Goal: Task Accomplishment & Management: Use online tool/utility

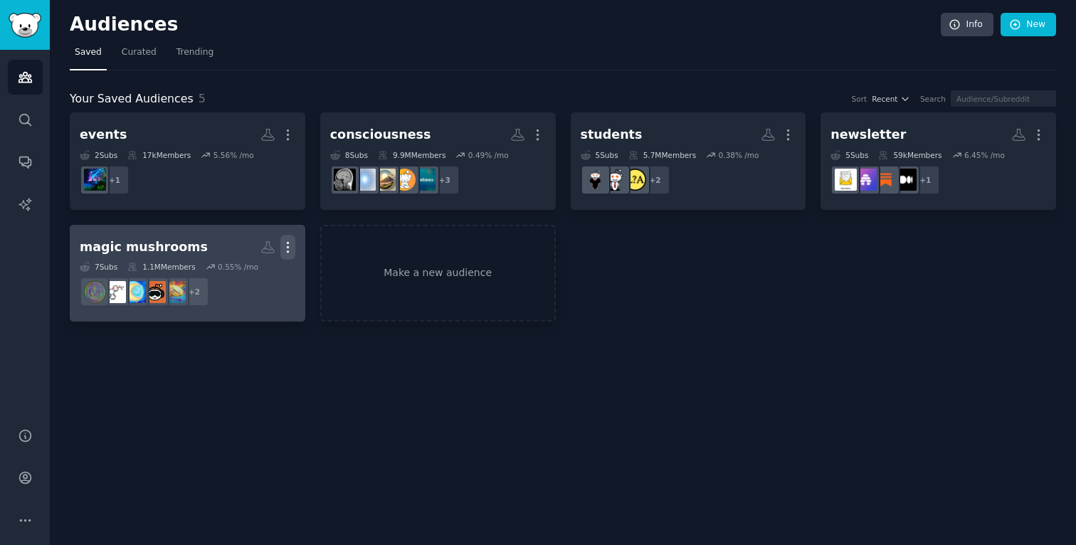
click at [293, 251] on icon "button" at bounding box center [288, 247] width 15 height 15
click at [253, 270] on p "Delete" at bounding box center [249, 277] width 33 height 15
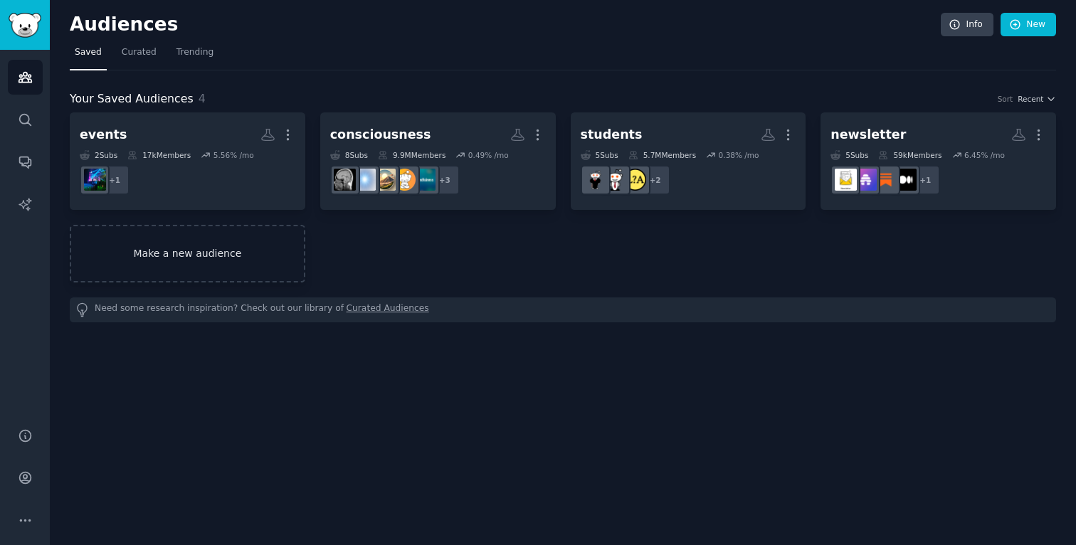
click at [259, 250] on link "Make a new audience" at bounding box center [188, 254] width 236 height 58
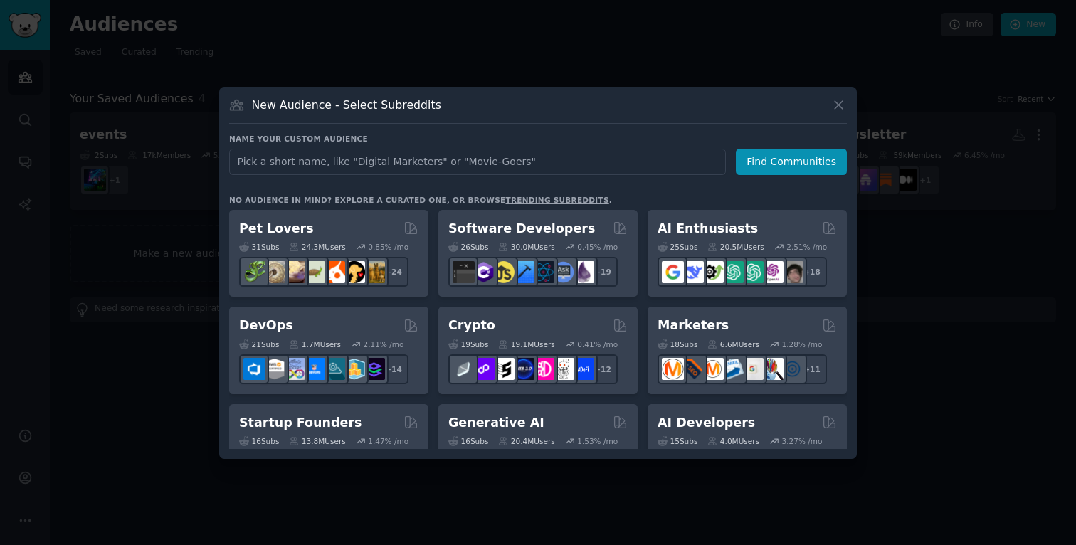
click at [427, 158] on input "text" at bounding box center [477, 162] width 497 height 26
type input "music"
click at [776, 168] on button "Find Communities" at bounding box center [791, 162] width 111 height 26
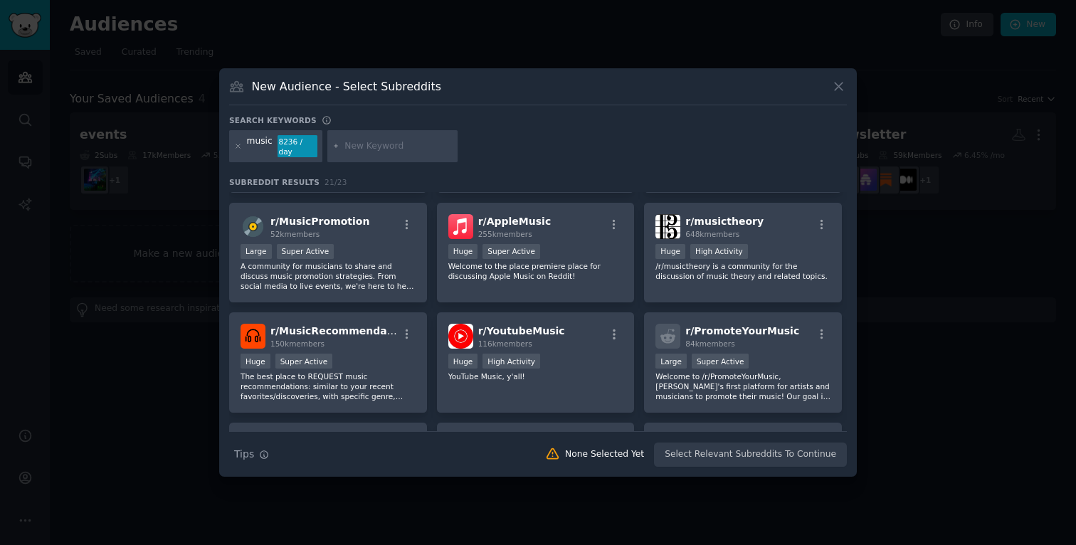
scroll to position [102, 0]
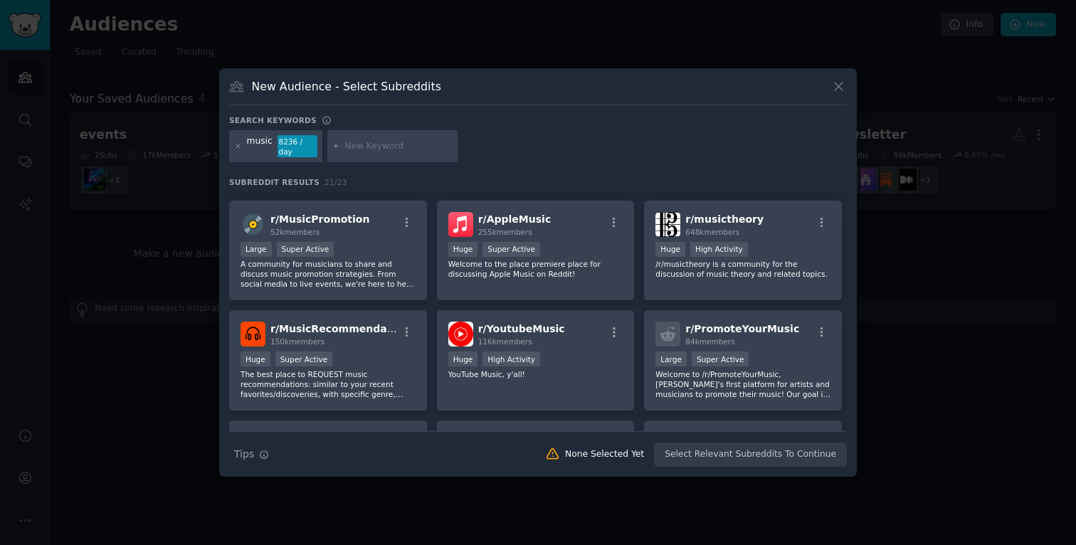
click at [271, 143] on div "music 8236 / day" at bounding box center [275, 146] width 93 height 33
click at [236, 147] on icon at bounding box center [238, 146] width 8 height 8
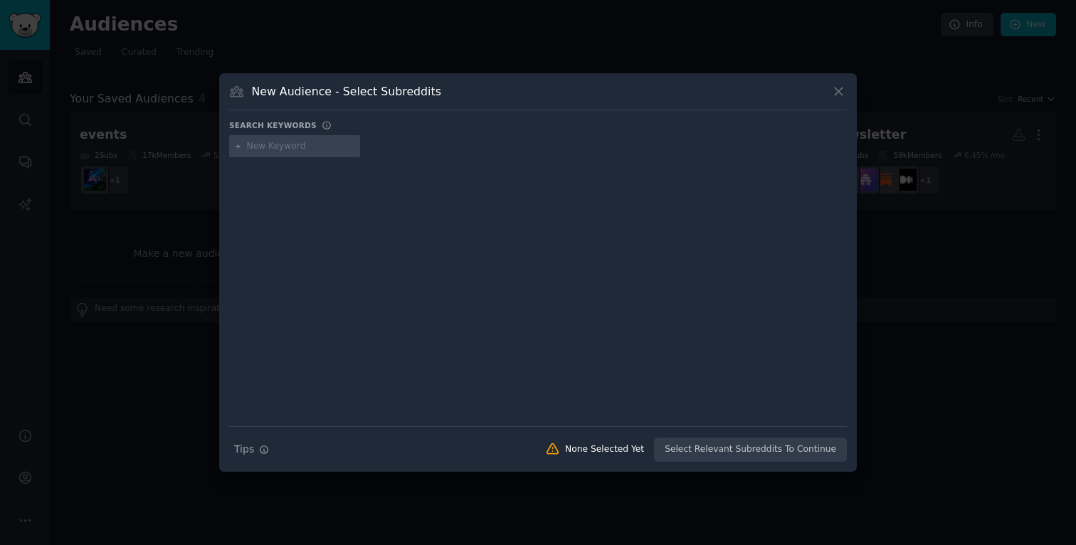
click at [283, 147] on input "text" at bounding box center [301, 146] width 108 height 13
type input "music producer"
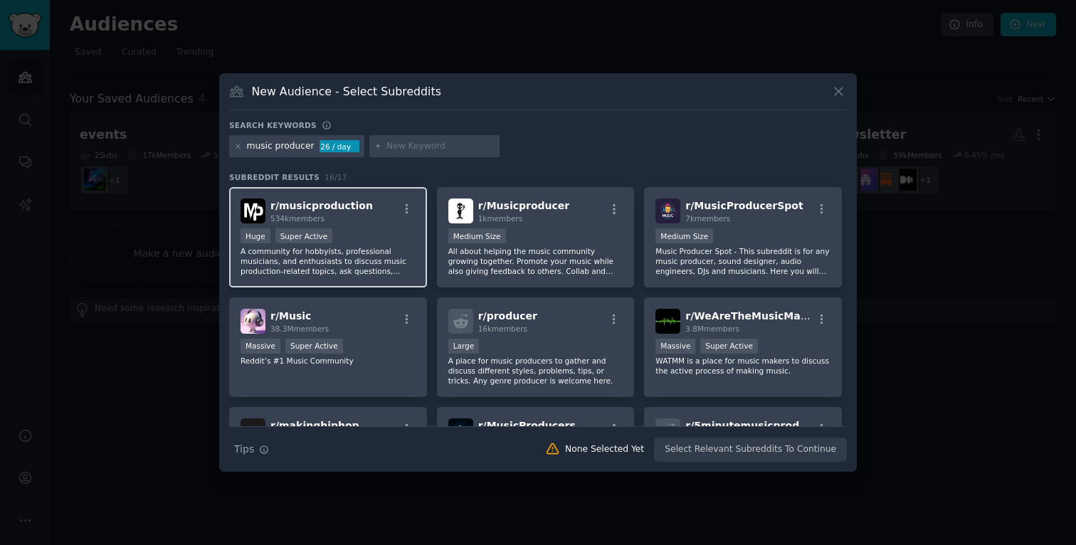
click at [377, 266] on p "A community for hobbyists, professional musicians, and enthusiasts to discuss m…" at bounding box center [328, 261] width 175 height 30
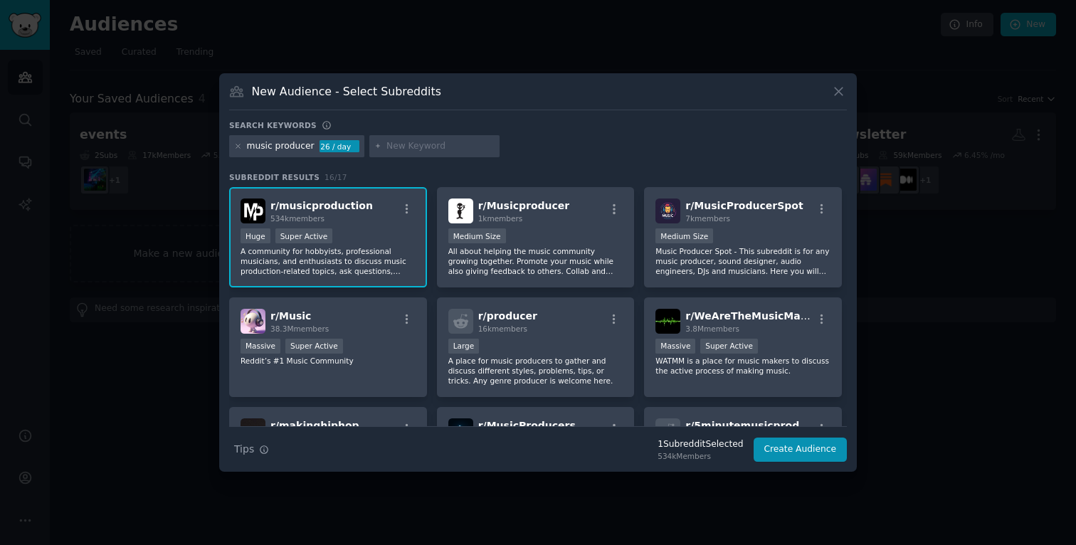
click at [446, 142] on input "text" at bounding box center [441, 146] width 108 height 13
type input "suno"
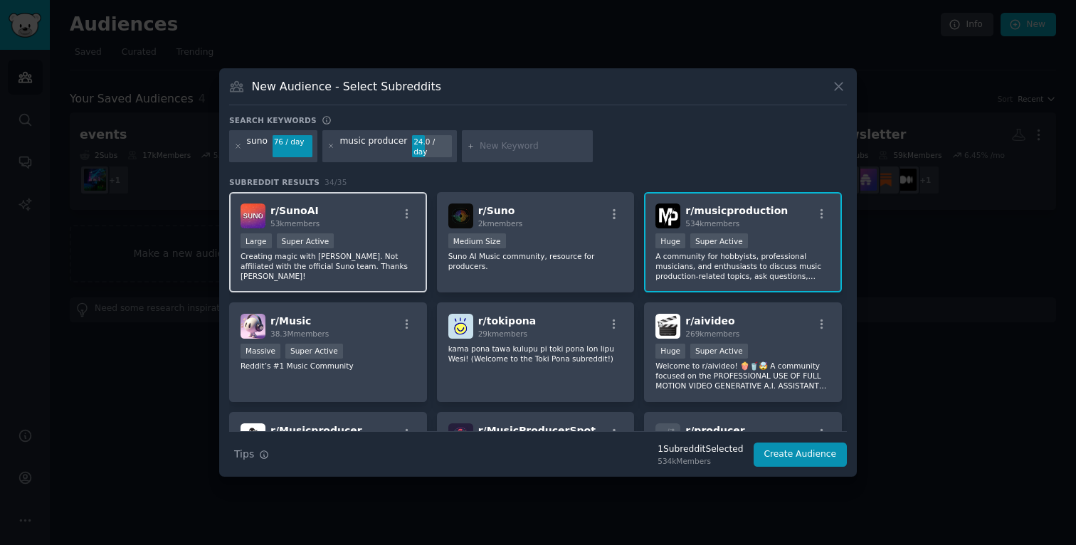
click at [399, 273] on div "r/ SunoAI 53k members Large Super Active Creating magic with [PERSON_NAME]. Not…" at bounding box center [328, 242] width 198 height 100
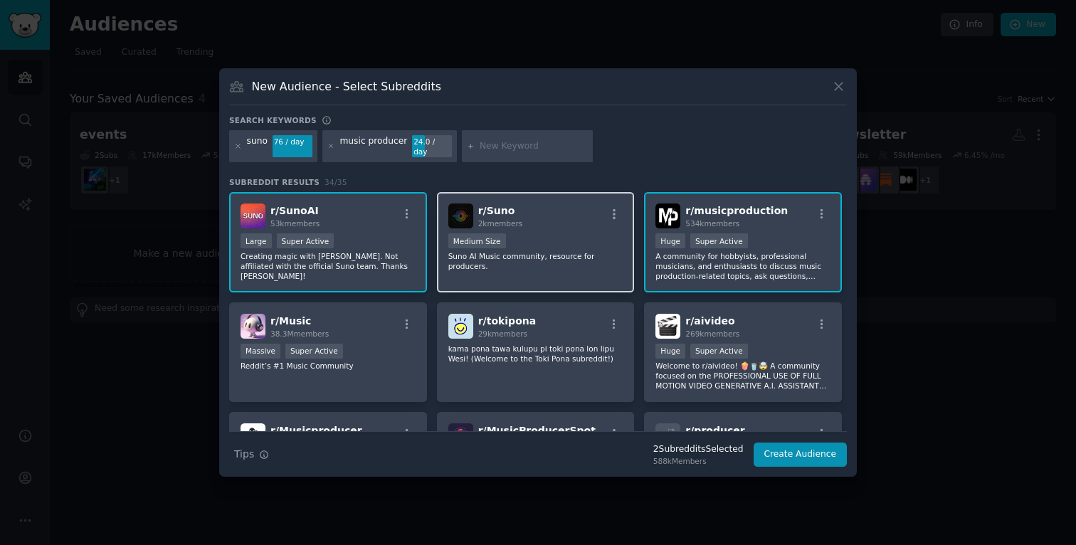
click at [586, 266] on p "Suno AI Music community, resource for producers." at bounding box center [536, 261] width 175 height 20
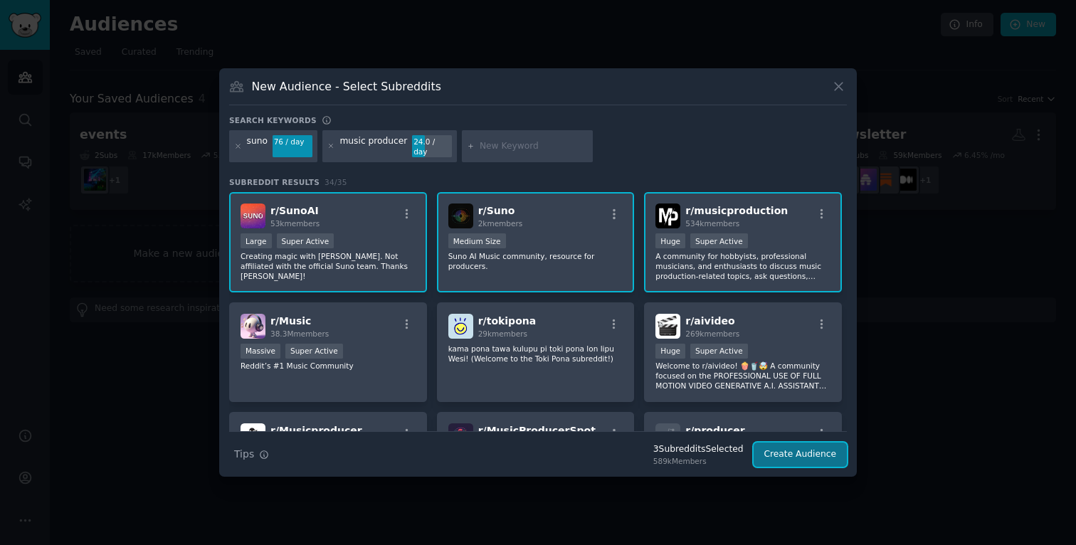
click at [814, 449] on button "Create Audience" at bounding box center [801, 455] width 94 height 24
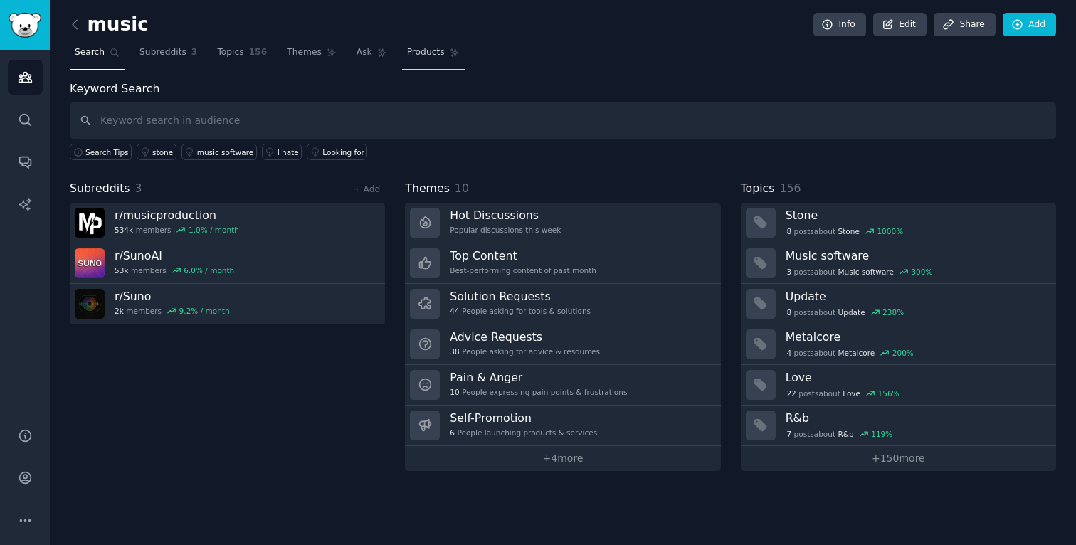
click at [416, 60] on link "Products" at bounding box center [433, 55] width 63 height 29
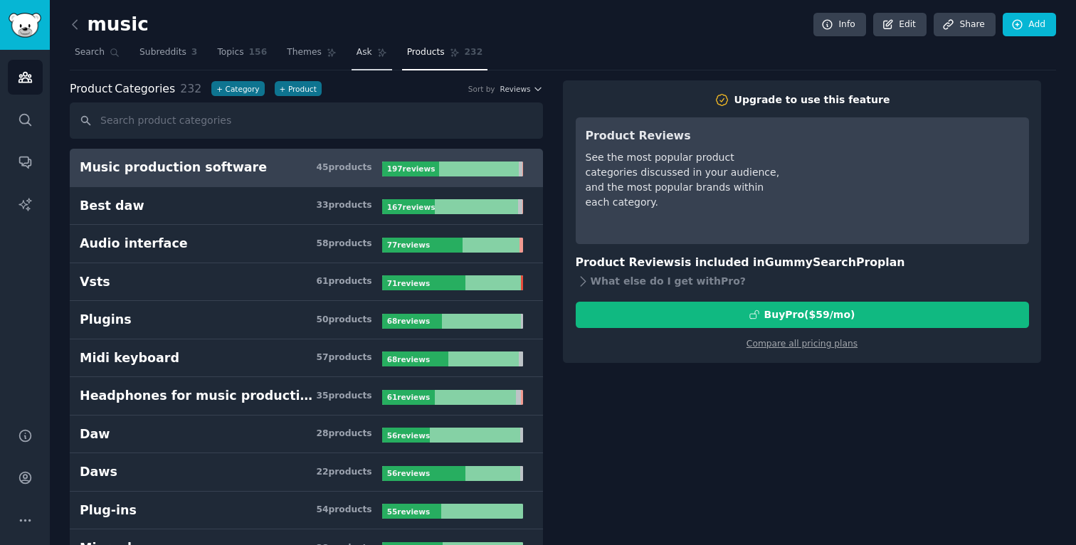
click at [359, 61] on link "Ask" at bounding box center [372, 55] width 41 height 29
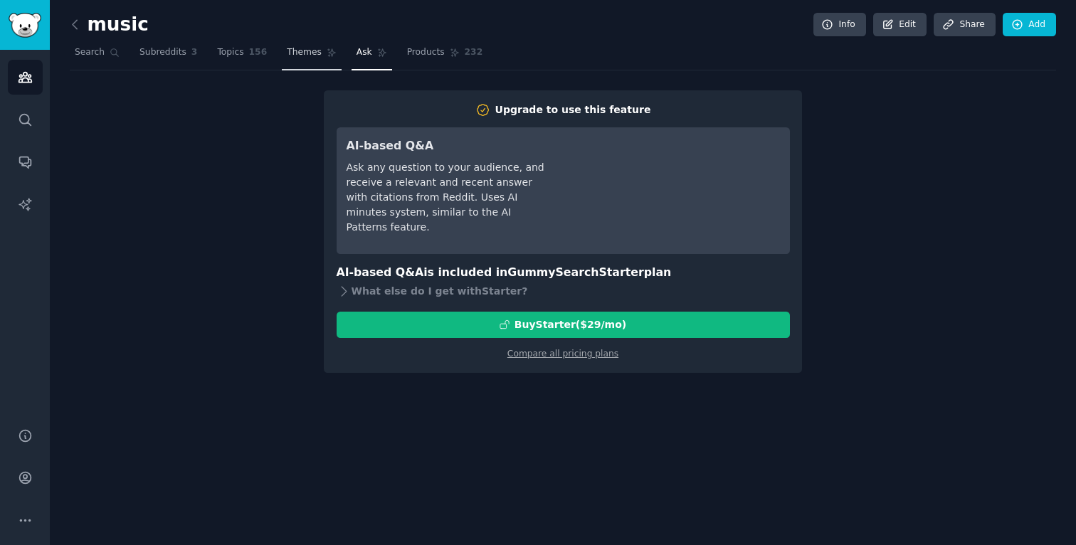
click at [325, 59] on link "Themes" at bounding box center [312, 55] width 60 height 29
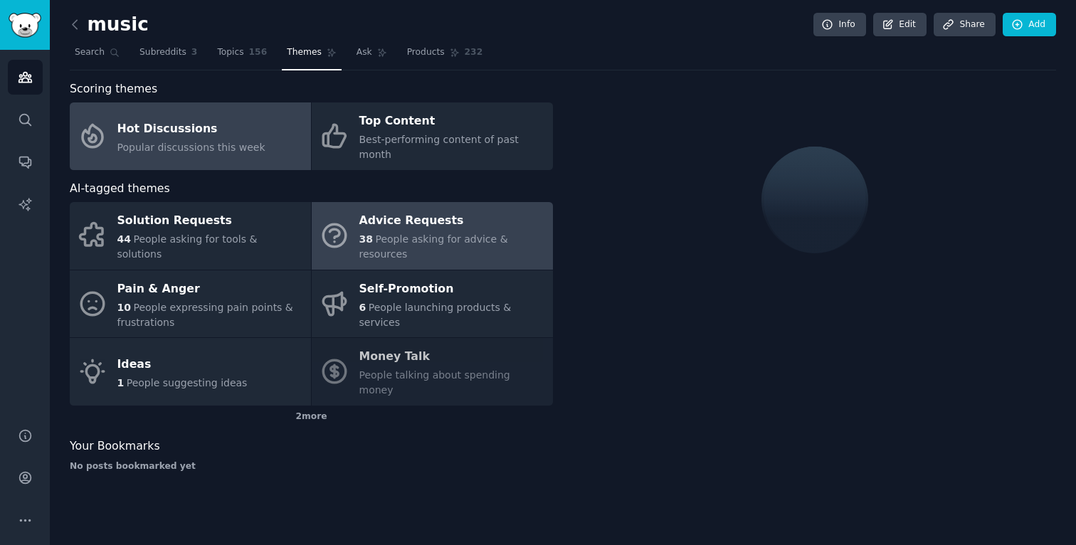
click at [379, 210] on div "Advice Requests" at bounding box center [453, 221] width 187 height 23
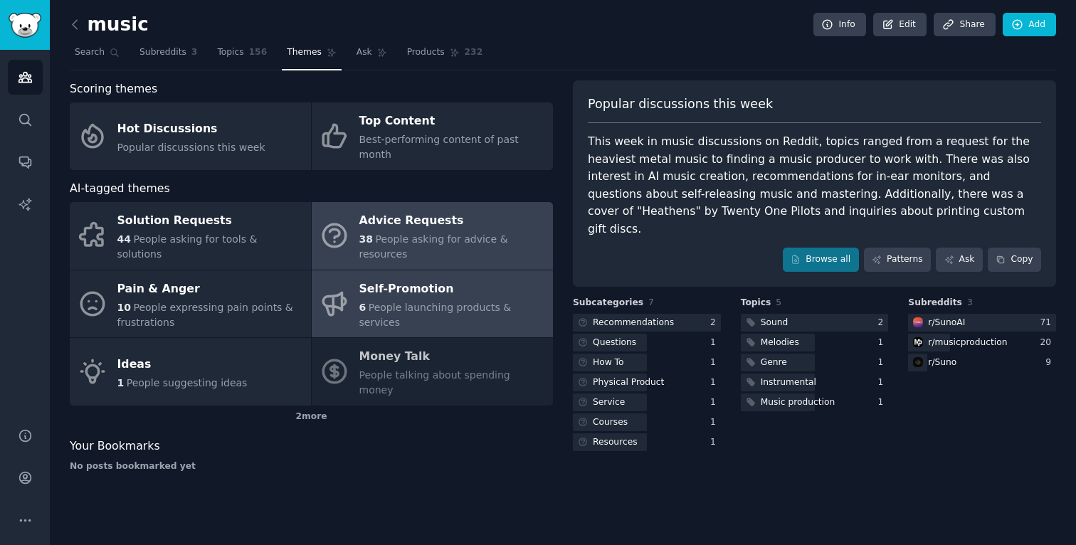
click at [352, 285] on link "Self-Promotion 6 People launching products & services" at bounding box center [432, 305] width 241 height 68
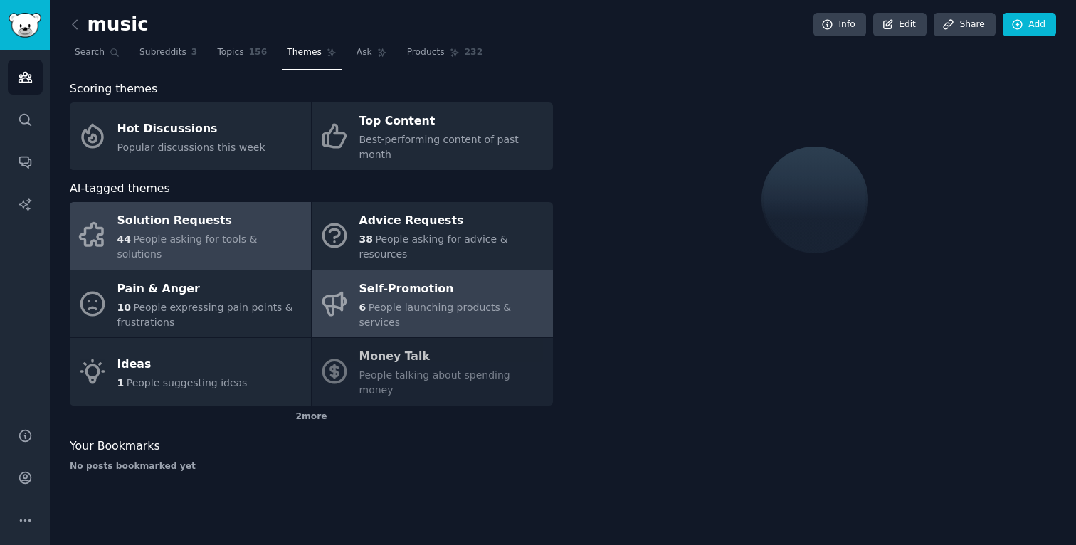
click at [239, 234] on span "People asking for tools & solutions" at bounding box center [187, 247] width 140 height 26
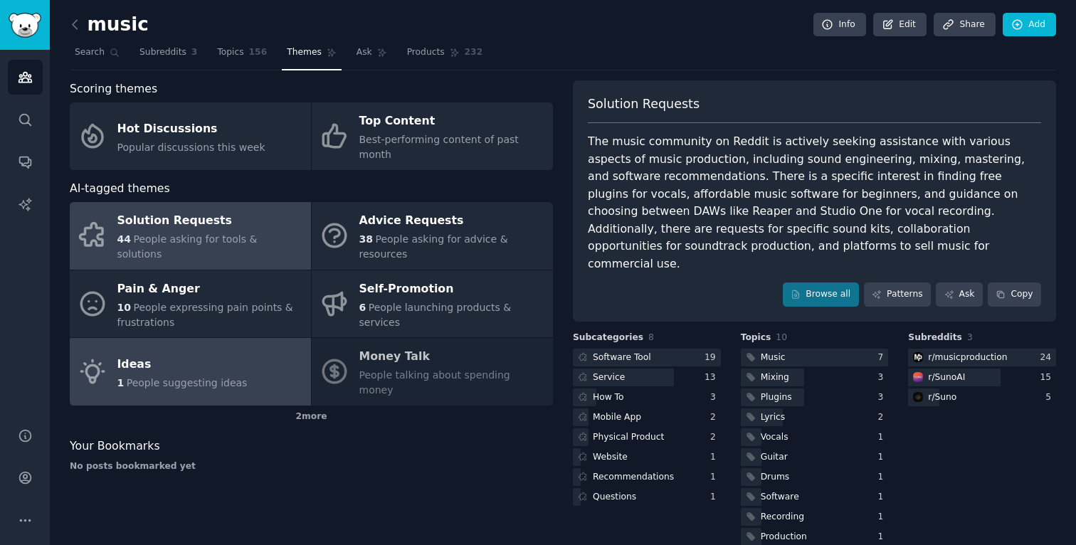
click at [264, 364] on link "Ideas 1 People suggesting ideas" at bounding box center [190, 372] width 241 height 68
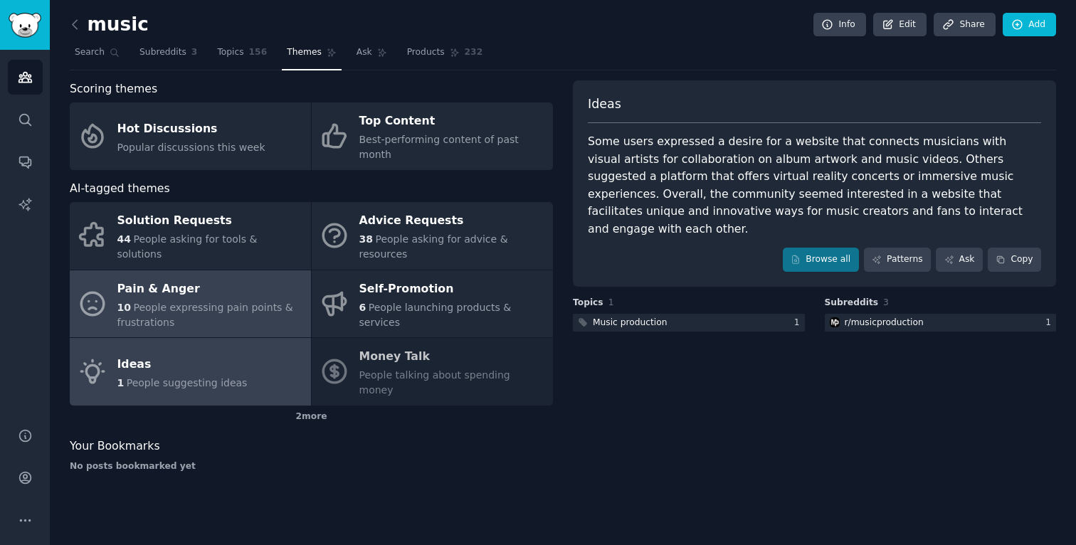
click at [289, 300] on div "10 People expressing pain points & frustrations" at bounding box center [210, 315] width 187 height 30
